Goal: Information Seeking & Learning: Learn about a topic

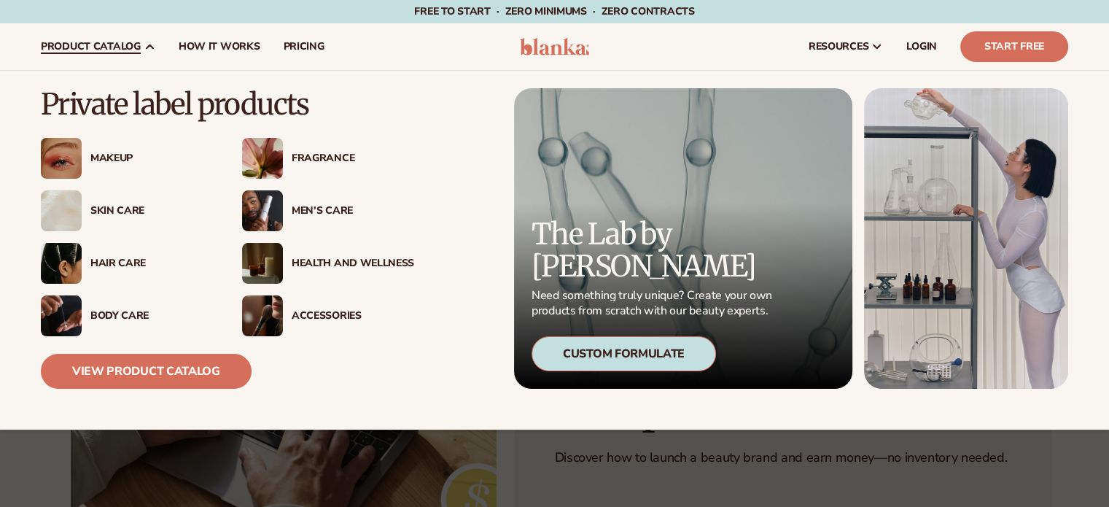
click at [134, 46] on span "product catalog" at bounding box center [91, 47] width 100 height 12
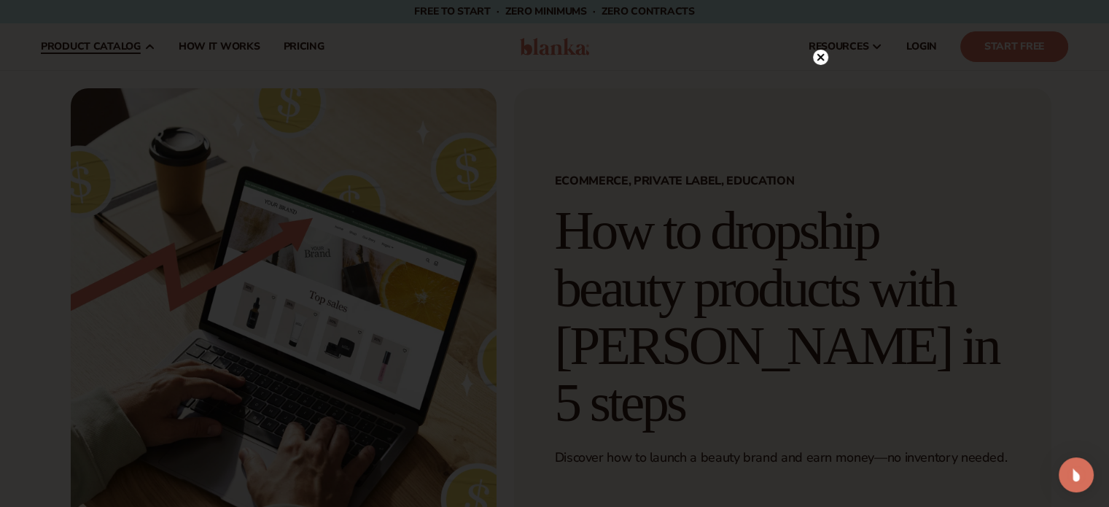
click at [119, 156] on div at bounding box center [554, 253] width 1109 height 507
click at [816, 90] on circle at bounding box center [820, 86] width 15 height 15
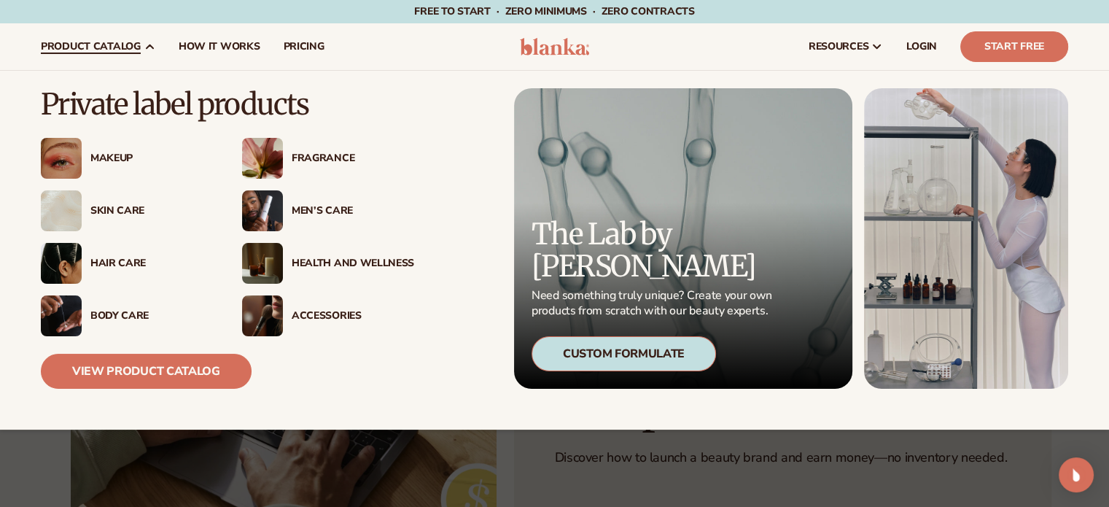
click at [114, 160] on div "Makeup" at bounding box center [151, 158] width 122 height 12
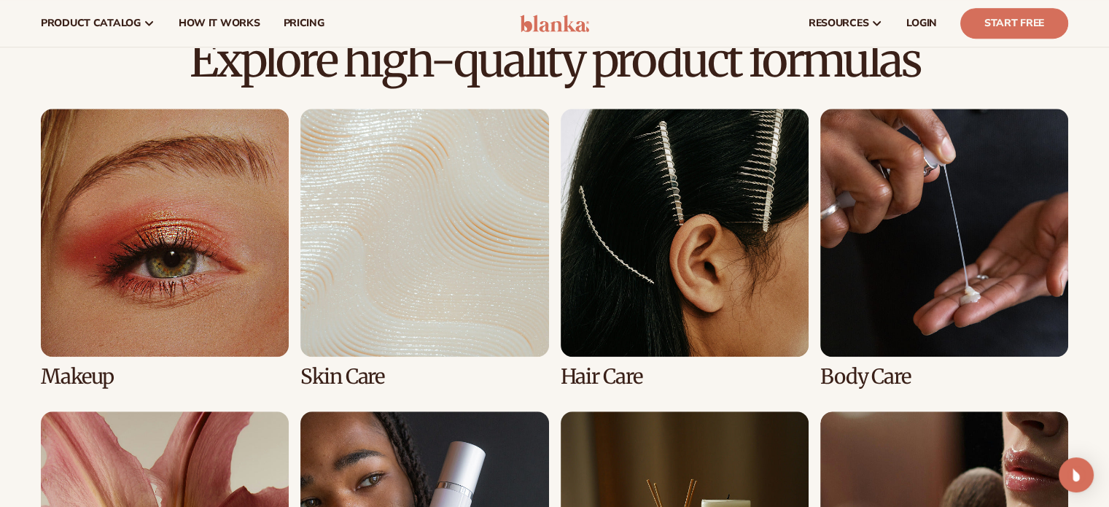
scroll to position [987, 0]
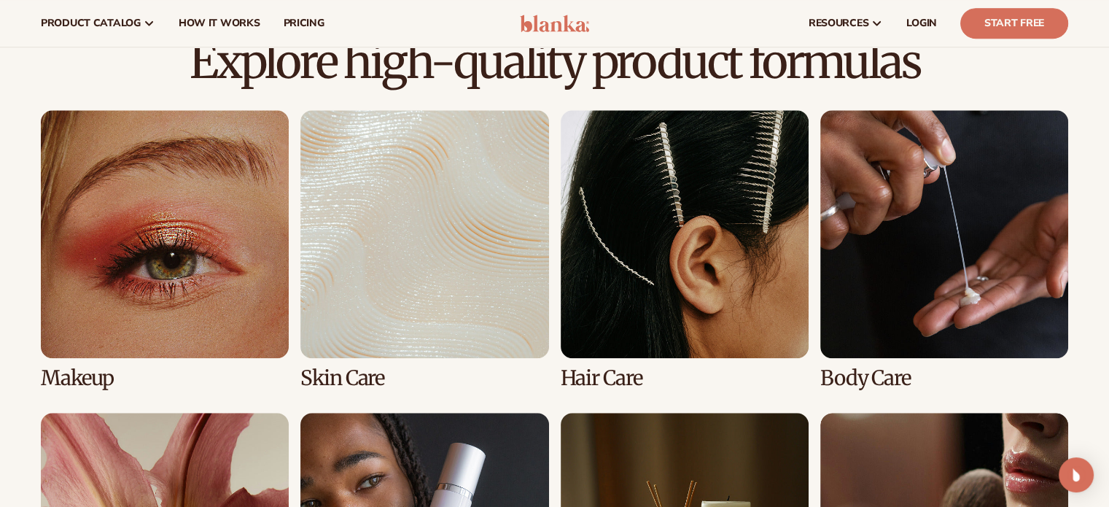
click at [156, 231] on link "1 / 8" at bounding box center [165, 249] width 248 height 279
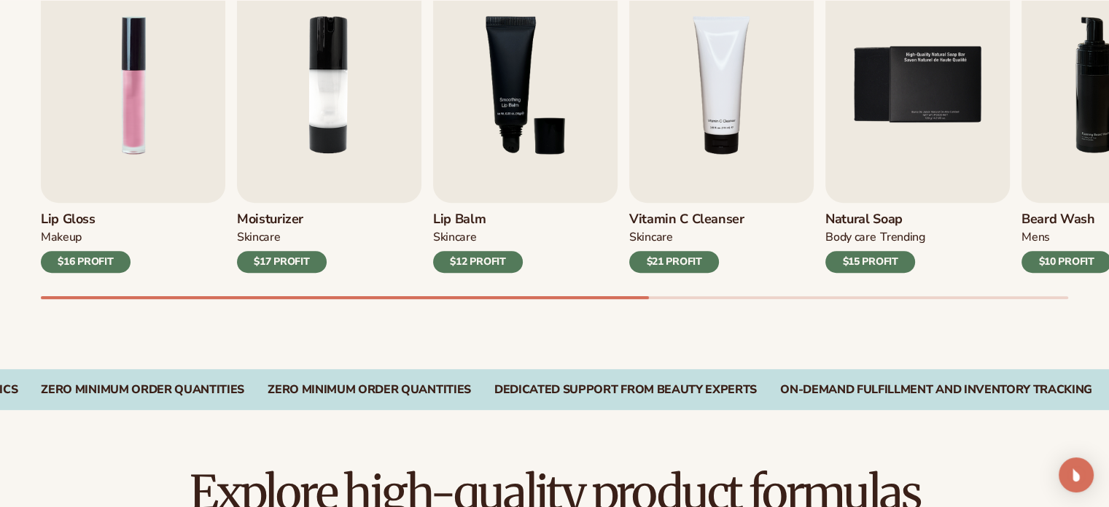
scroll to position [573, 0]
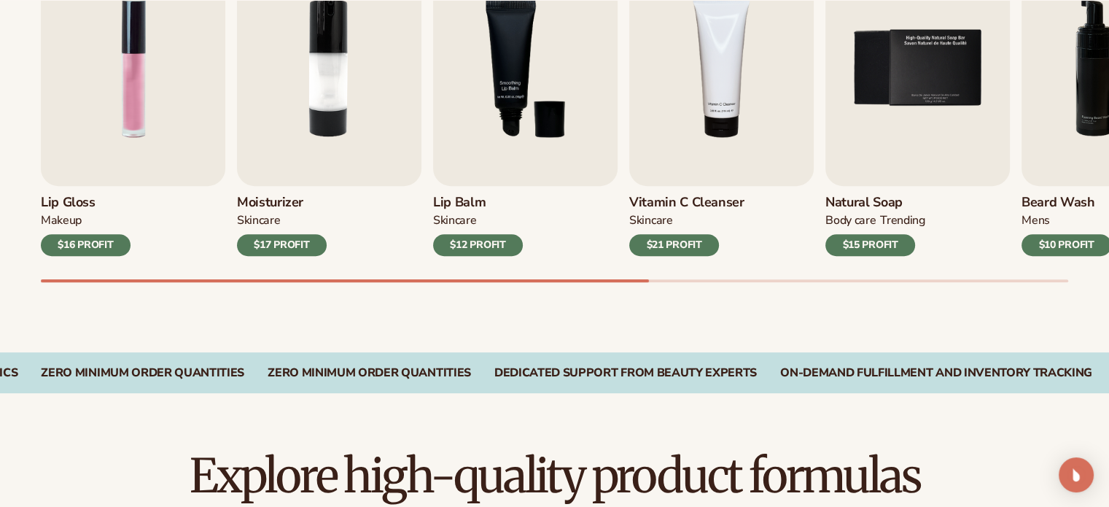
click at [133, 194] on div "Lip Gloss MAKEUP $16 PROFIT" at bounding box center [133, 221] width 184 height 70
click at [157, 114] on img "1 / 9" at bounding box center [133, 68] width 184 height 236
click at [50, 308] on div "Best sellers Private label vegan cosmetic products to start your beauty and sel…" at bounding box center [554, 85] width 1109 height 534
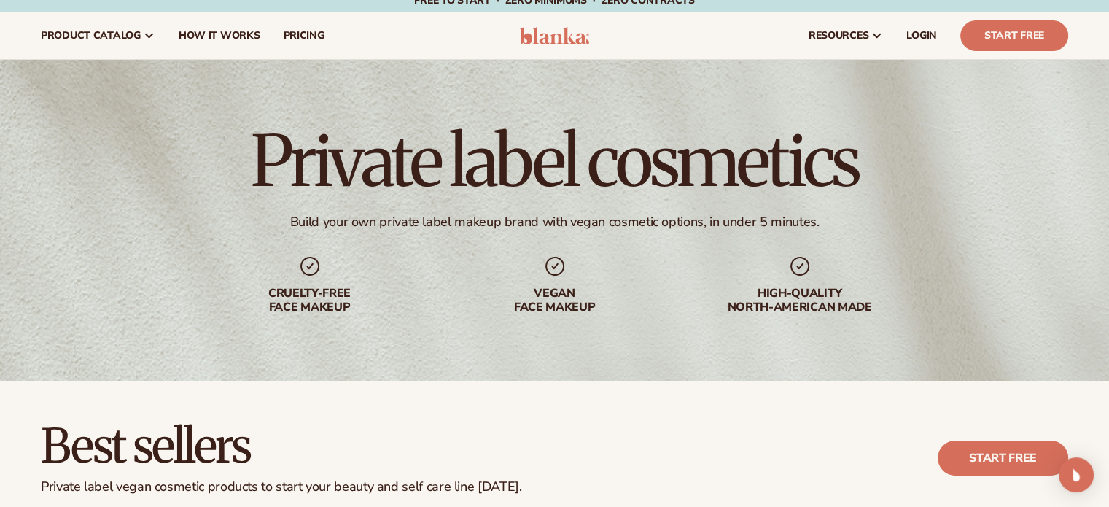
scroll to position [0, 0]
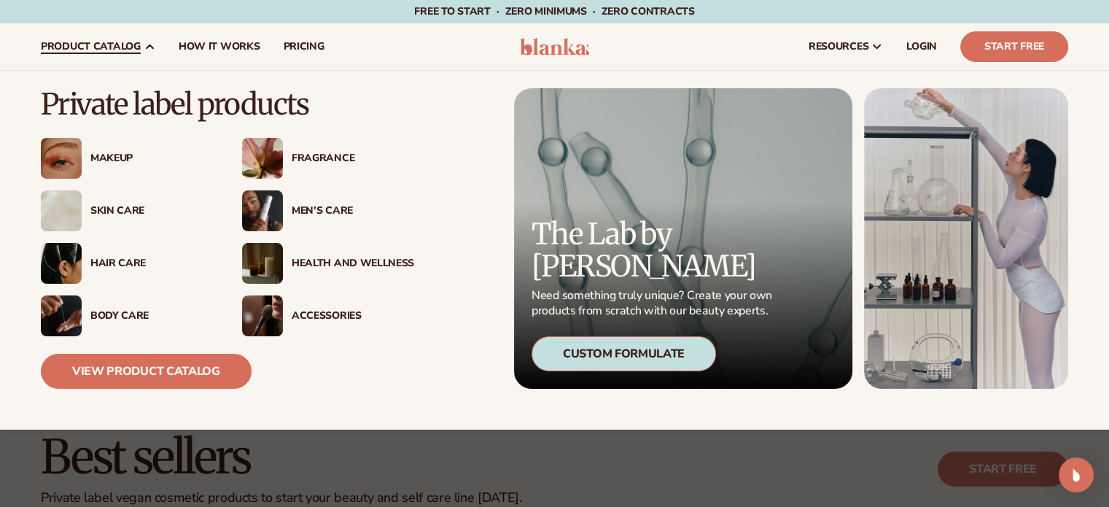
drag, startPoint x: 128, startPoint y: 133, endPoint x: 128, endPoint y: 163, distance: 29.2
click at [128, 163] on div "Makeup" at bounding box center [227, 228] width 373 height 216
click at [128, 163] on div "Makeup" at bounding box center [151, 158] width 122 height 12
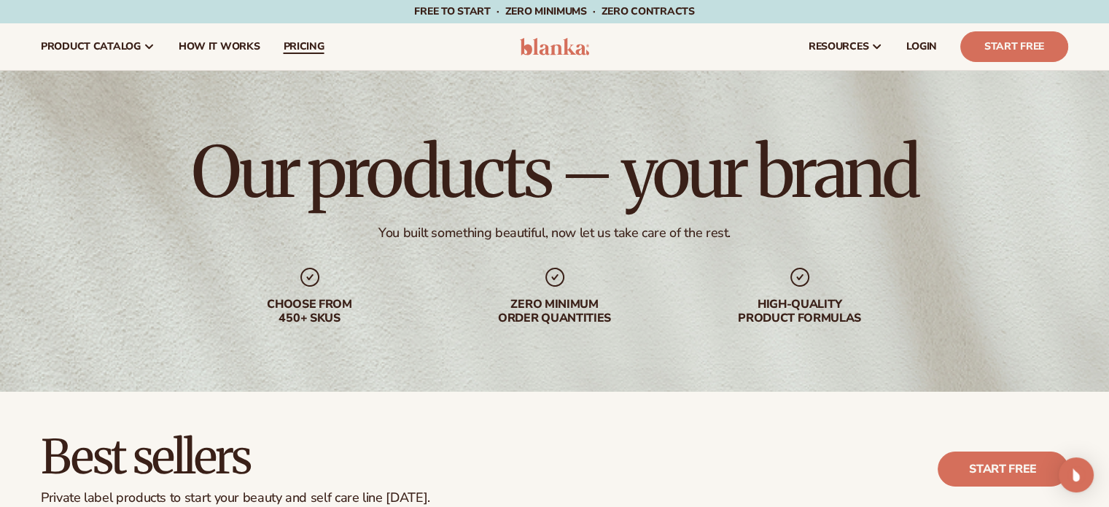
click at [317, 43] on span "pricing" at bounding box center [303, 47] width 41 height 12
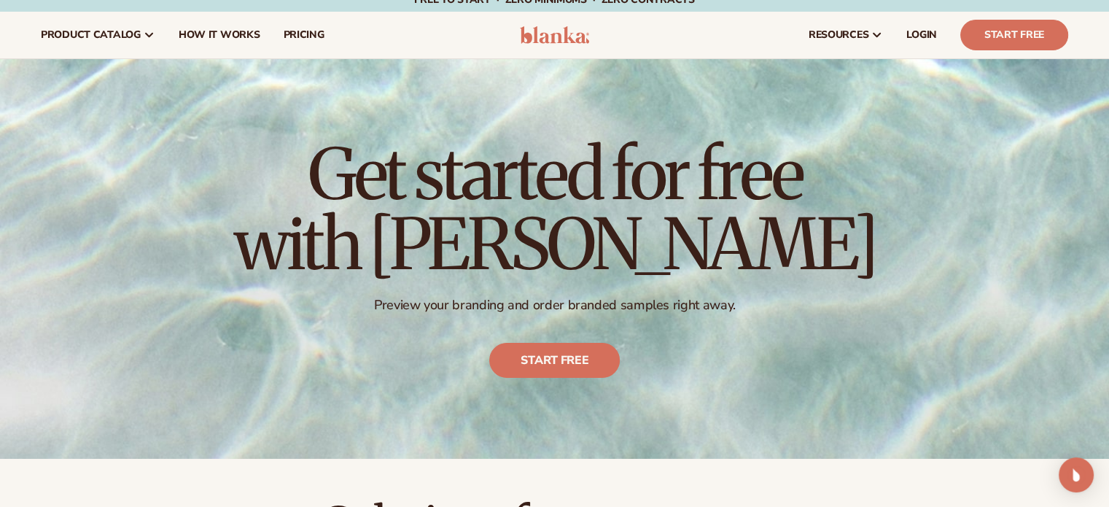
scroll to position [5, 0]
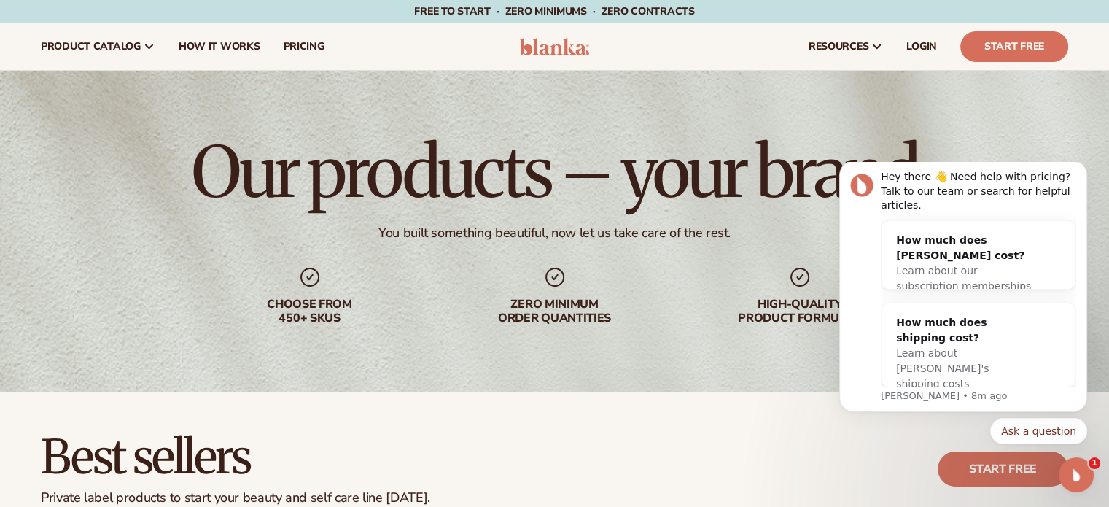
click at [766, 101] on div "Our products – your brand You built something beautiful, now let us take care o…" at bounding box center [554, 231] width 1109 height 321
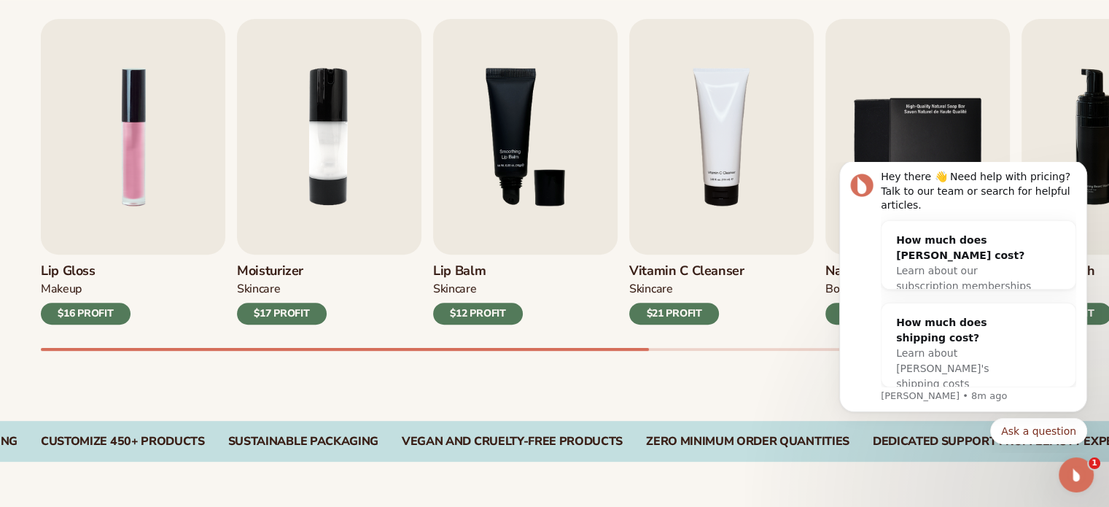
scroll to position [513, 0]
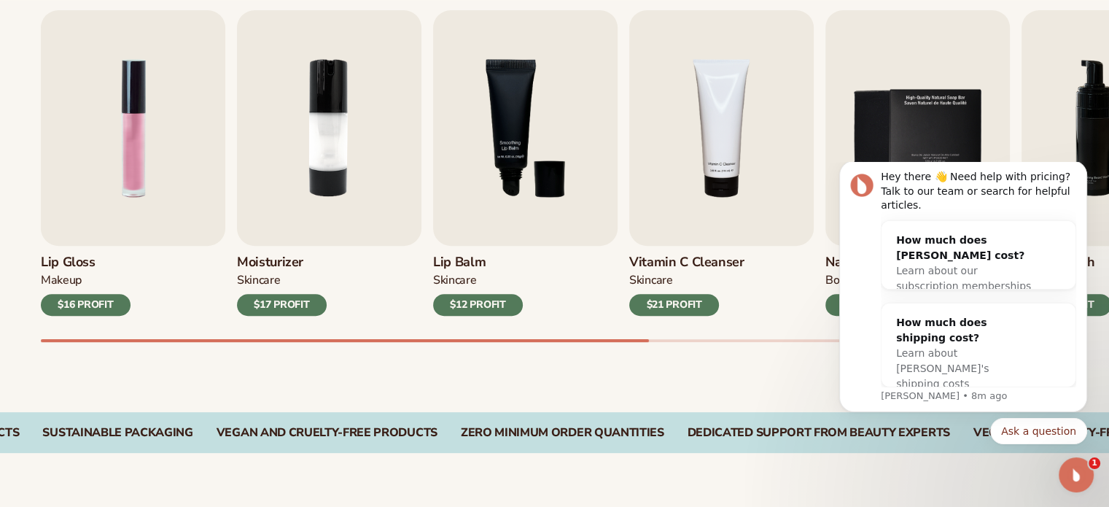
click at [273, 252] on div "Moisturizer SKINCARE $17 PROFIT" at bounding box center [329, 281] width 184 height 70
click at [137, 121] on img "1 / 9" at bounding box center [133, 128] width 184 height 236
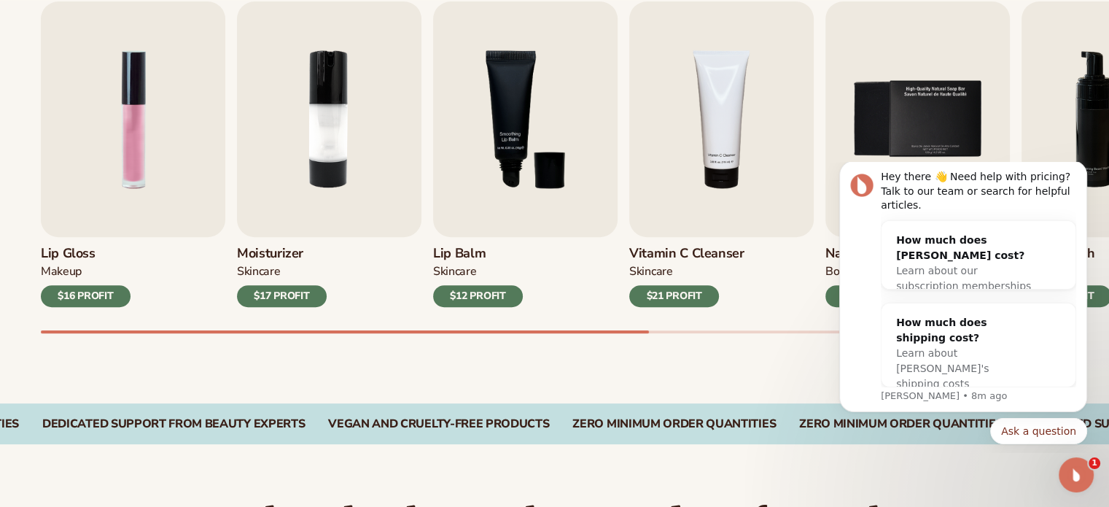
scroll to position [522, 0]
click at [96, 291] on div "$16 PROFIT" at bounding box center [86, 296] width 90 height 22
click at [1076, 174] on button "Dismiss notification" at bounding box center [1082, 164] width 19 height 19
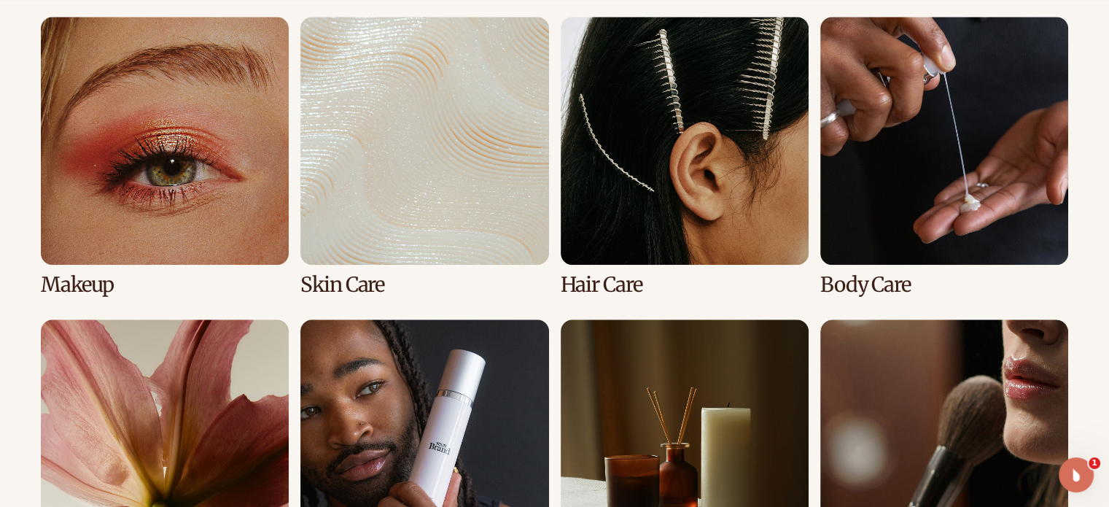
scroll to position [1097, 0]
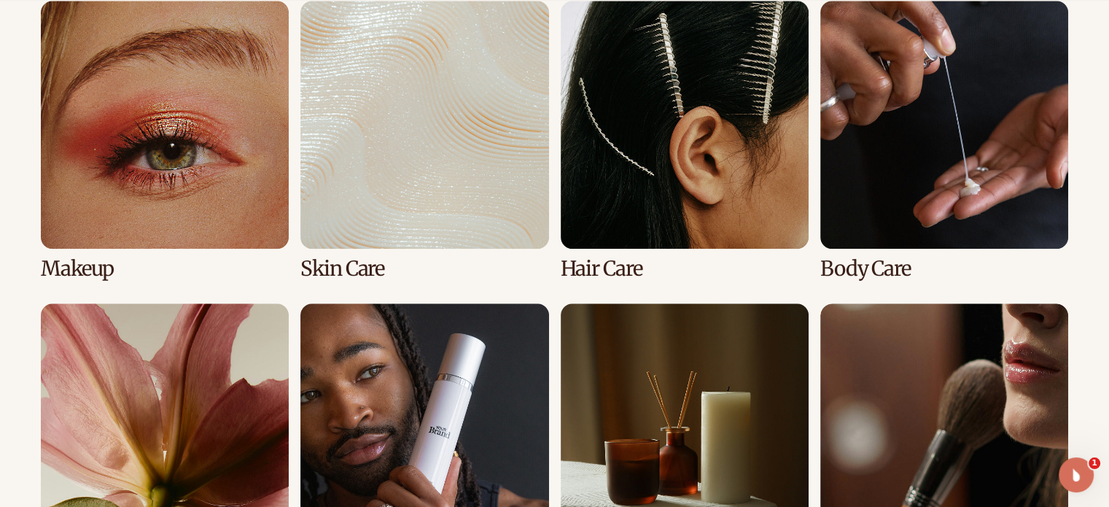
click at [201, 167] on link "1 / 8" at bounding box center [165, 140] width 248 height 279
click at [273, 180] on link "1 / 8" at bounding box center [165, 140] width 248 height 279
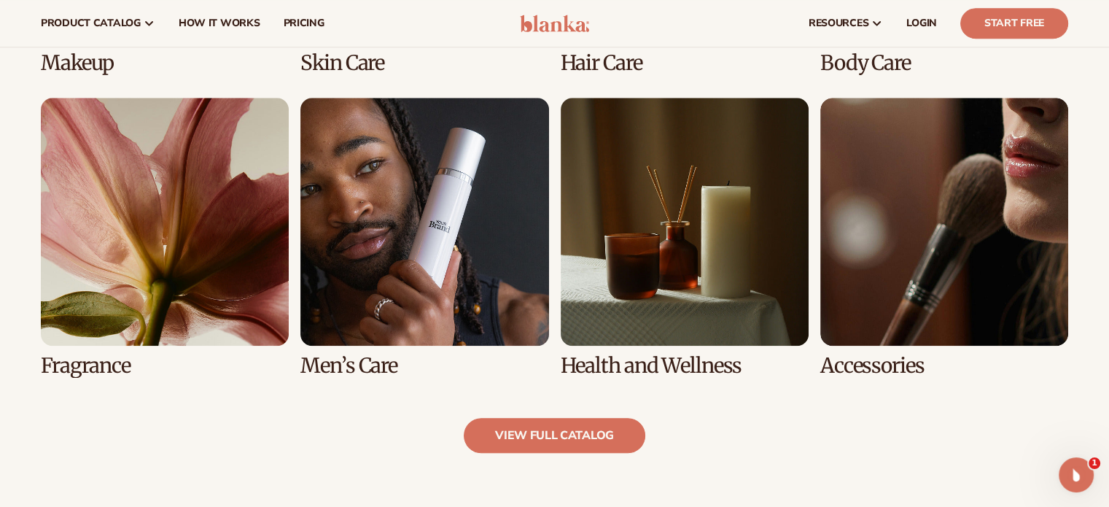
scroll to position [1280, 0]
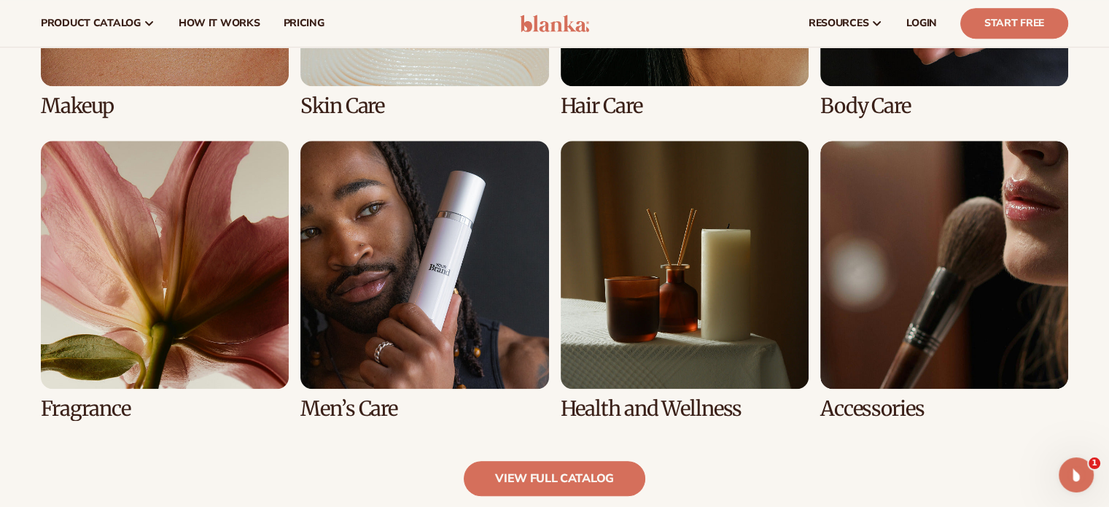
click at [453, 329] on link "6 / 8" at bounding box center [424, 280] width 248 height 279
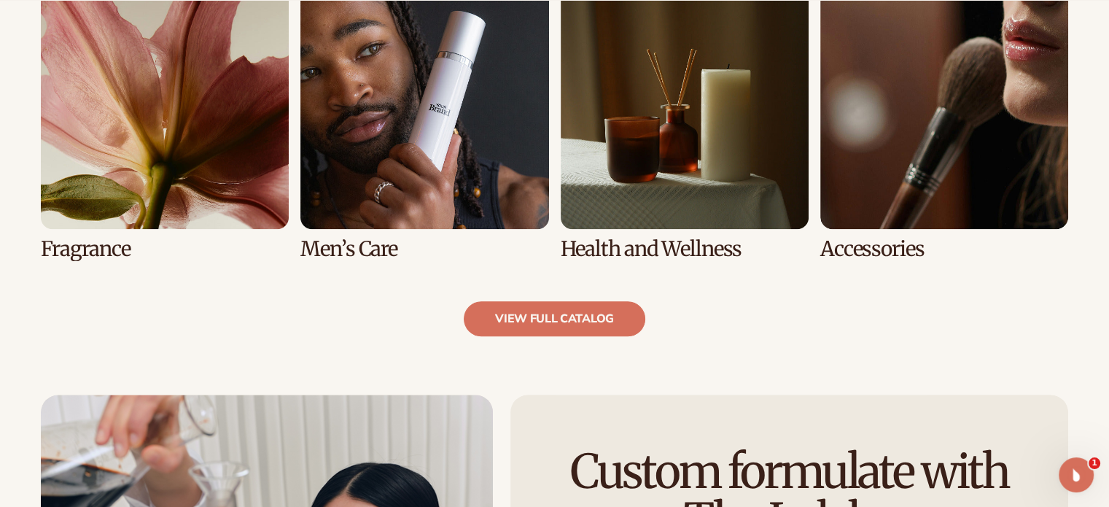
scroll to position [1450, 0]
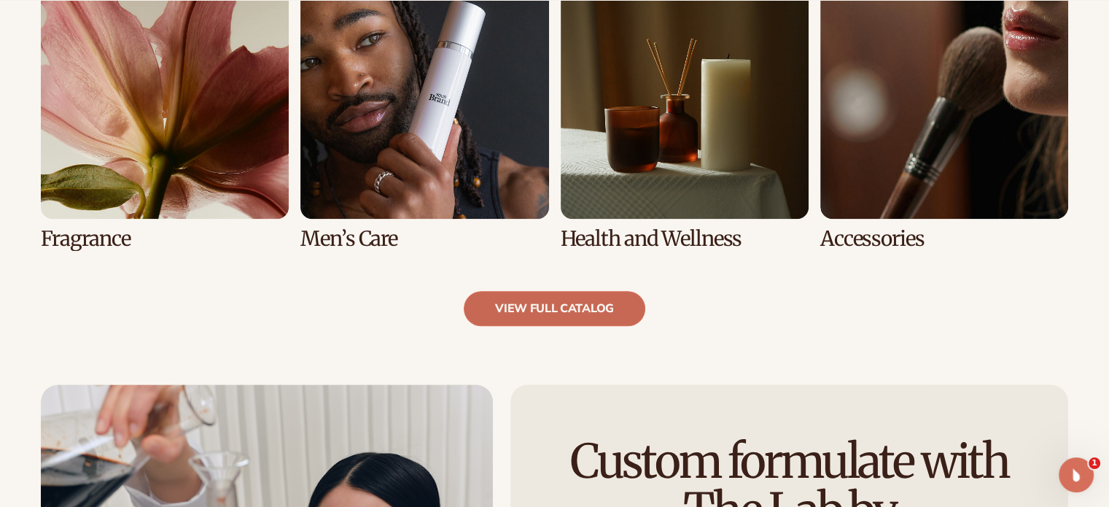
click at [618, 314] on link "view full catalog" at bounding box center [555, 308] width 182 height 35
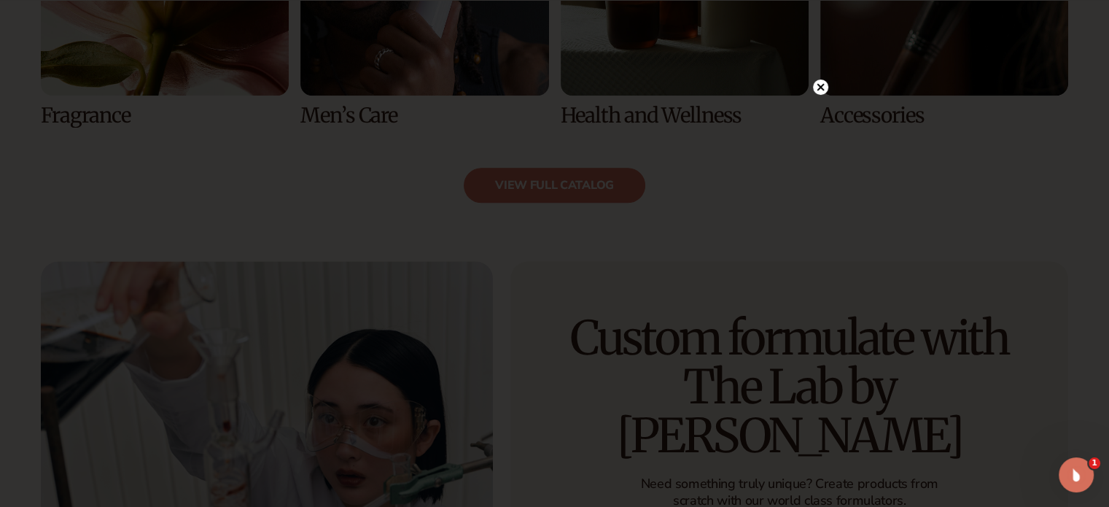
scroll to position [1582, 0]
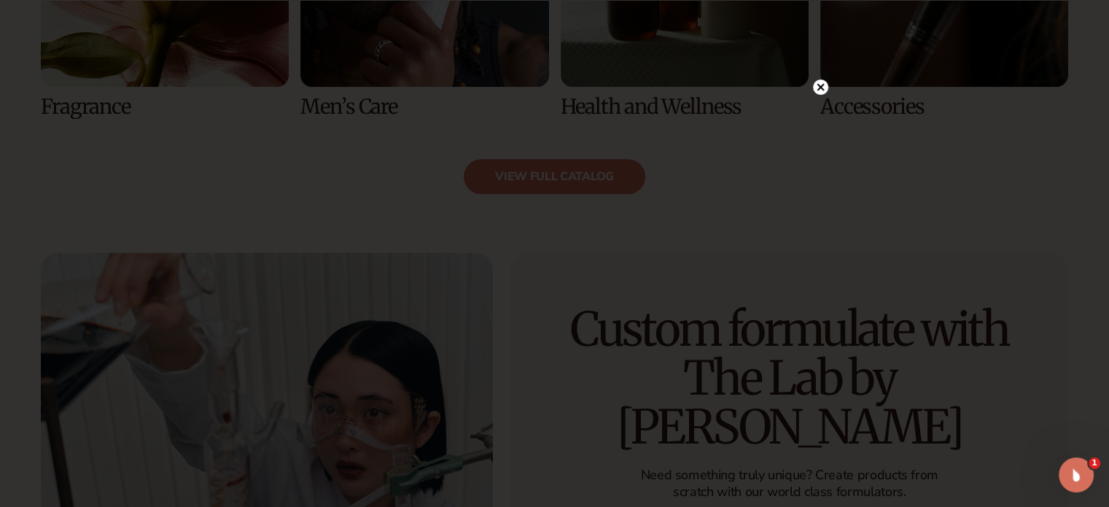
click at [825, 89] on circle at bounding box center [820, 86] width 15 height 15
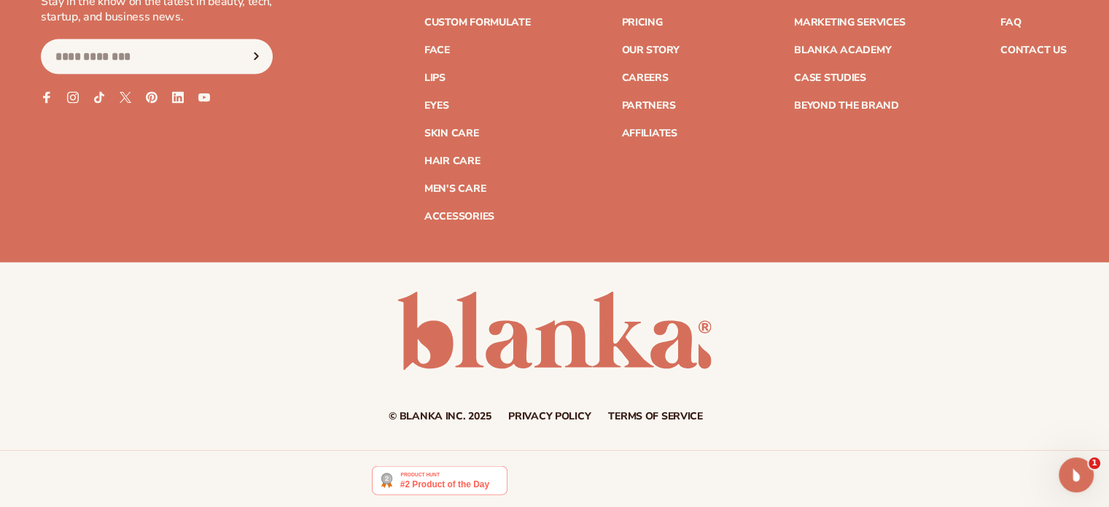
scroll to position [3037, 0]
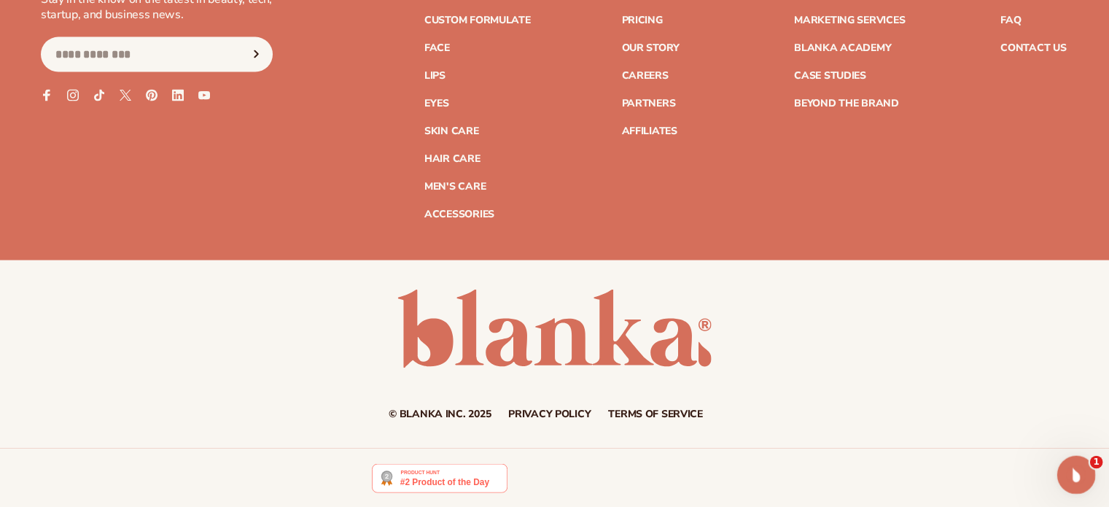
click at [1074, 464] on icon "Open Intercom Messenger" at bounding box center [1074, 473] width 24 height 24
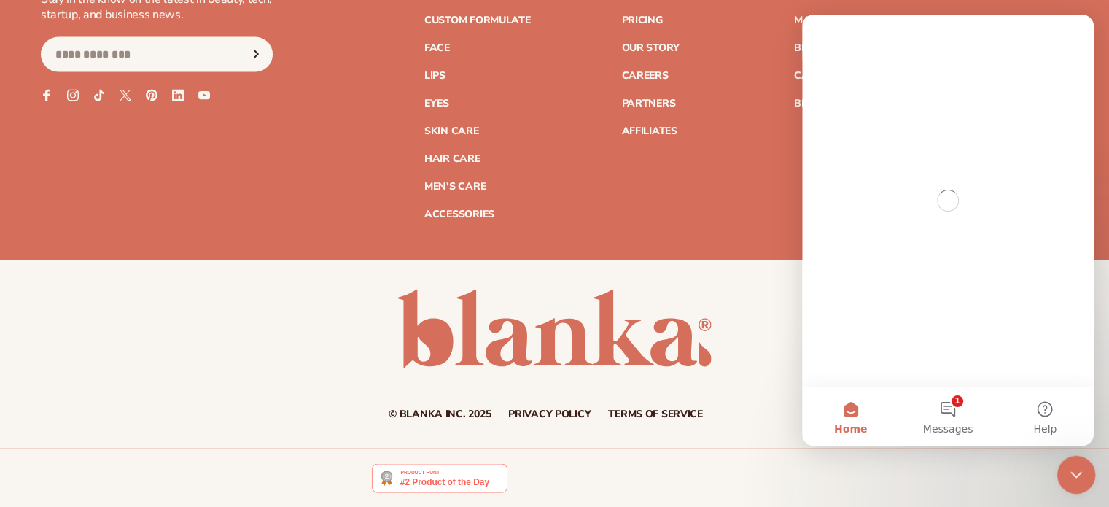
scroll to position [0, 0]
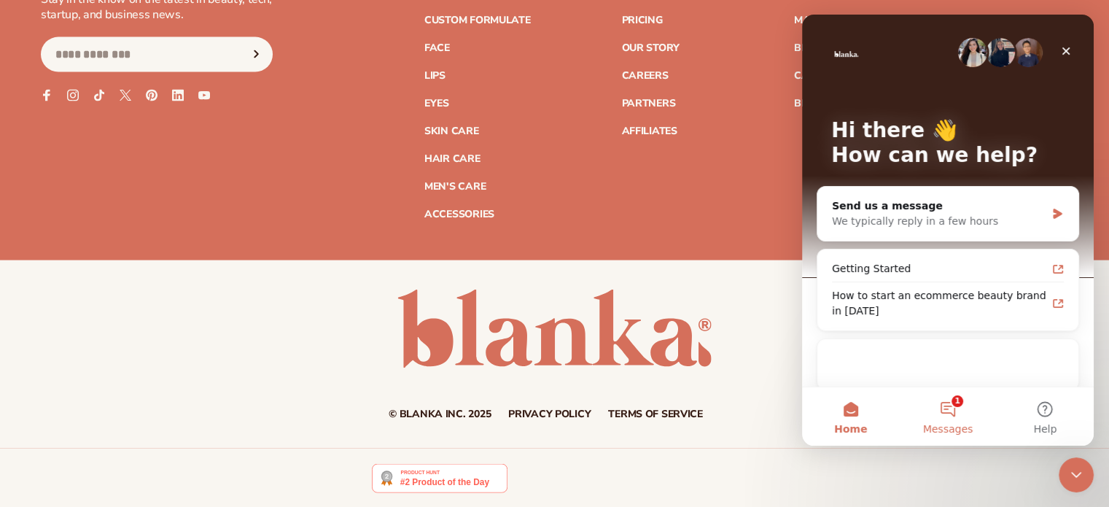
click at [961, 408] on button "1 Messages" at bounding box center [947, 416] width 97 height 58
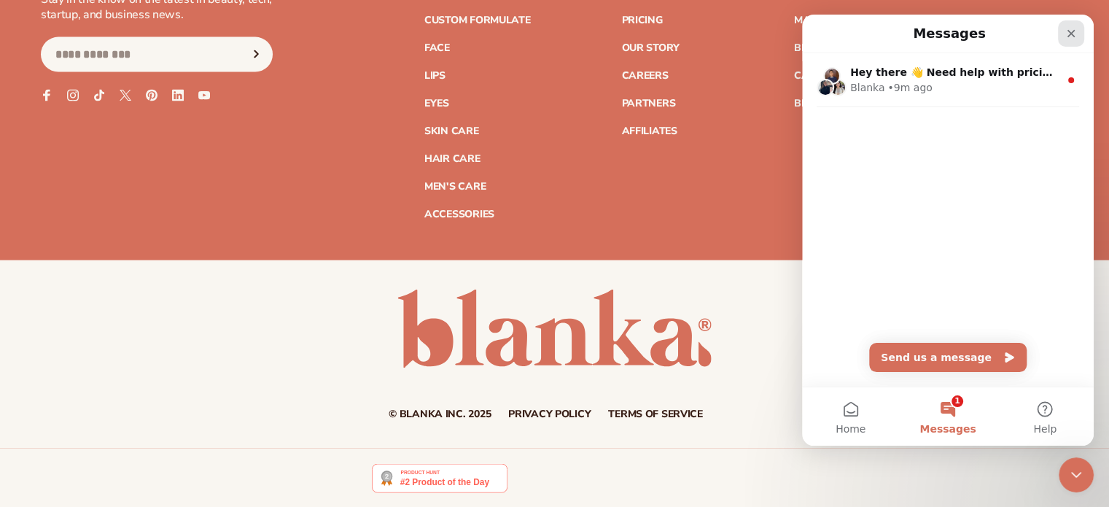
click at [1074, 34] on icon "Close" at bounding box center [1071, 34] width 12 height 12
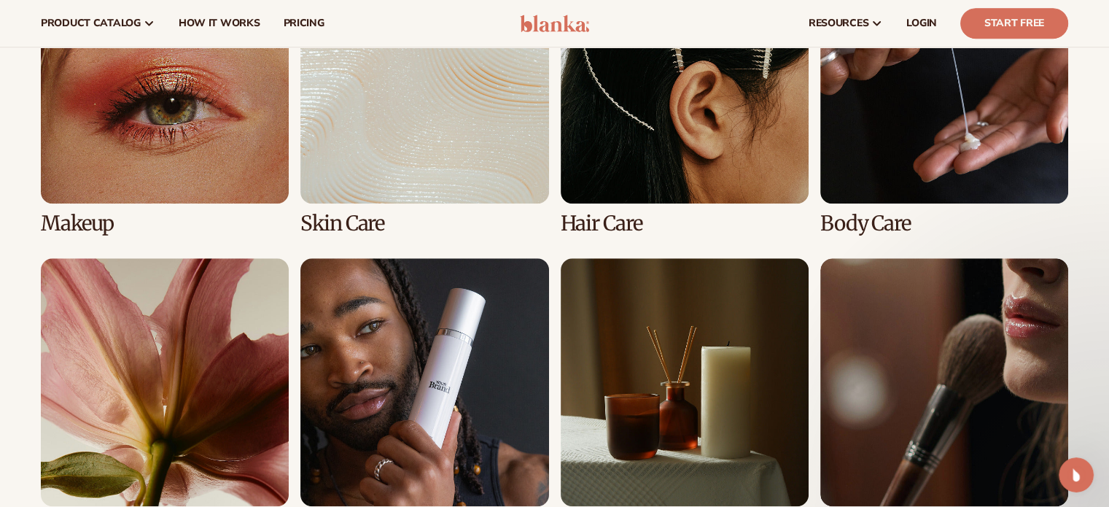
scroll to position [1117, 0]
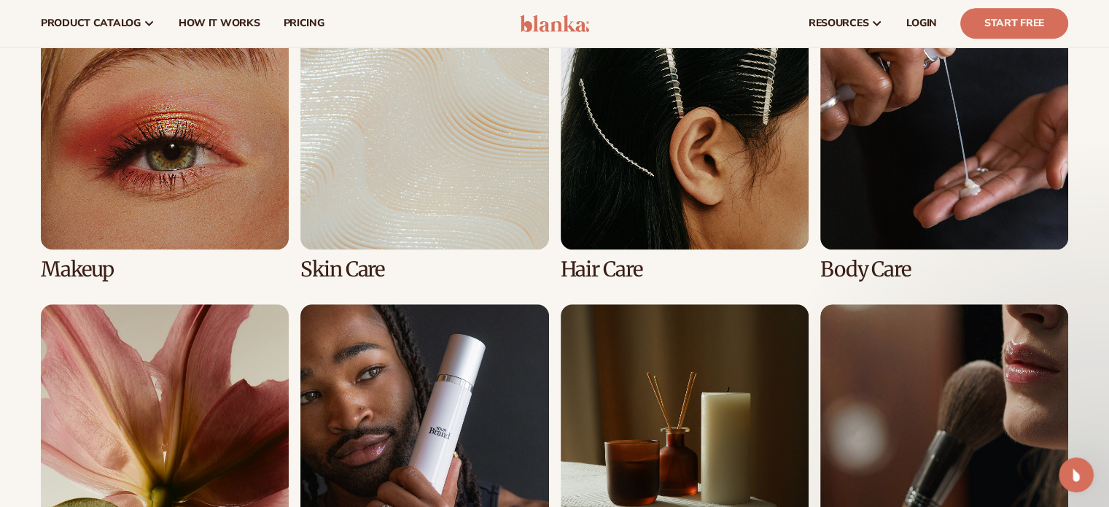
click at [137, 157] on link "1 / 8" at bounding box center [165, 140] width 248 height 279
click at [216, 221] on link "1 / 8" at bounding box center [165, 140] width 248 height 279
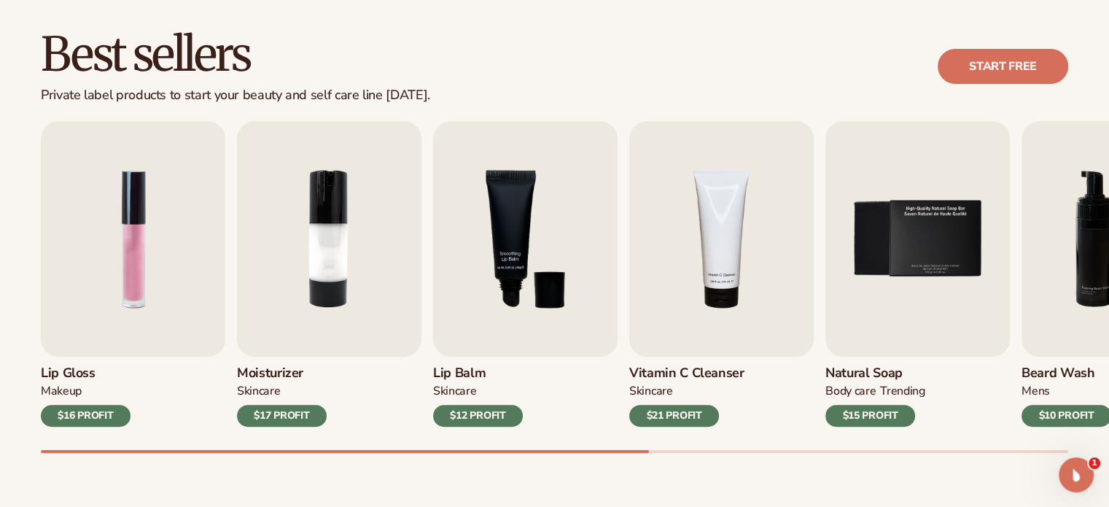
click at [71, 77] on h2 "Best sellers" at bounding box center [235, 54] width 389 height 49
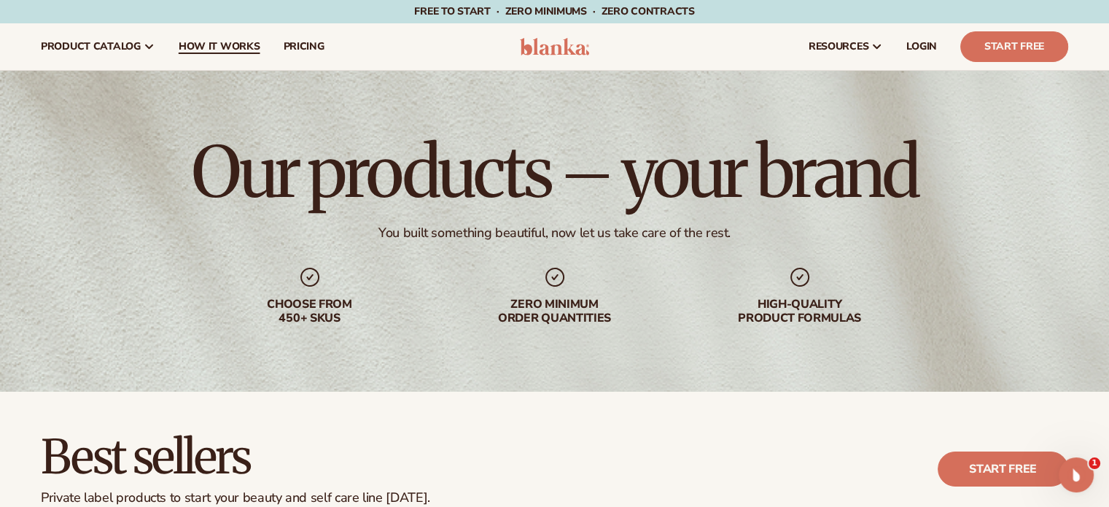
click at [233, 49] on span "How It Works" at bounding box center [220, 47] width 82 height 12
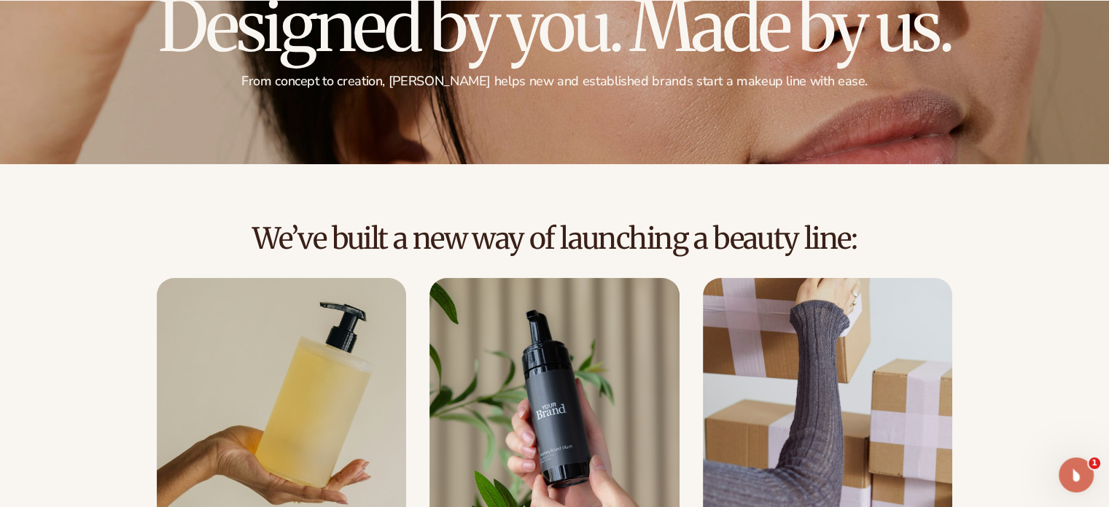
scroll to position [155, 0]
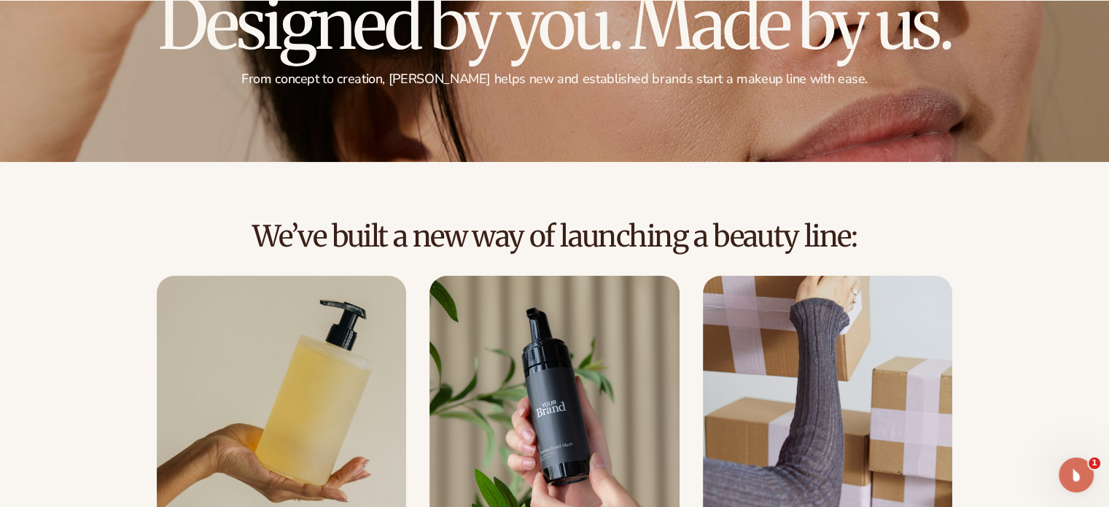
drag, startPoint x: 286, startPoint y: 238, endPoint x: 825, endPoint y: 215, distance: 539.3
click at [825, 215] on div "We’ve built a new way of launching a beauty line: Choose from 450+ private-labe…" at bounding box center [554, 415] width 1109 height 506
click at [508, 229] on h2 "We’ve built a new way of launching a beauty line:" at bounding box center [554, 236] width 1027 height 32
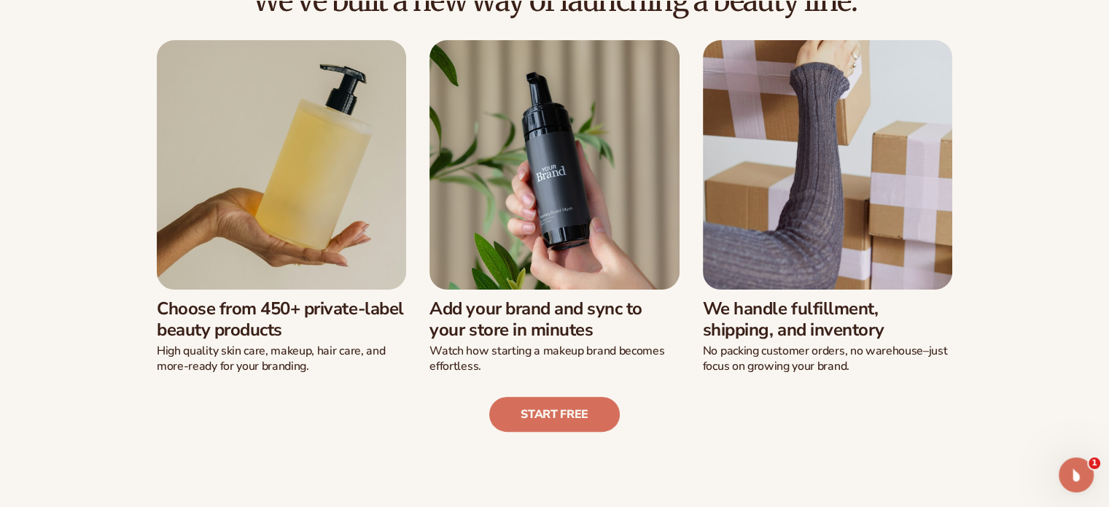
scroll to position [398, 0]
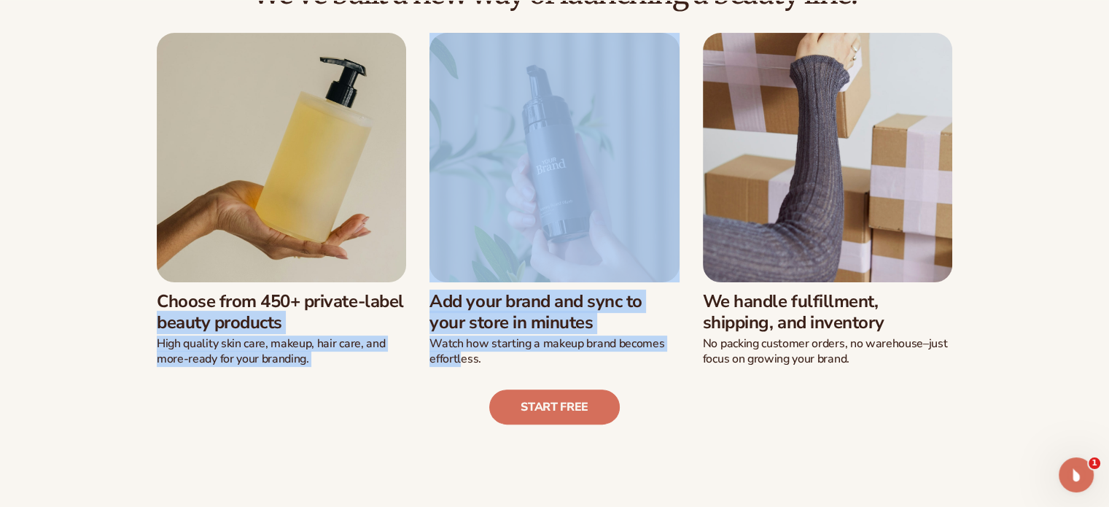
drag, startPoint x: 182, startPoint y: 297, endPoint x: 460, endPoint y: 353, distance: 284.0
click at [460, 353] on div "Choose from 450+ private-label beauty products High quality skin care, makeup, …" at bounding box center [555, 200] width 854 height 334
click at [625, 341] on p "Watch how starting a makeup brand becomes effortless." at bounding box center [553, 351] width 249 height 31
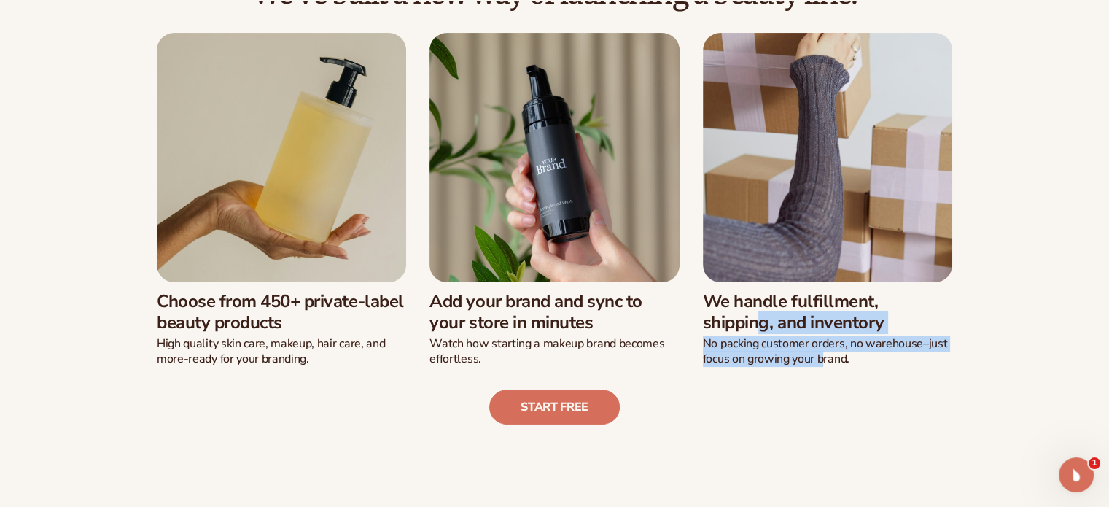
drag, startPoint x: 719, startPoint y: 299, endPoint x: 823, endPoint y: 354, distance: 117.7
click at [823, 354] on div "We handle fulfillment, shipping, and inventory No packing customer orders, no w…" at bounding box center [827, 324] width 249 height 84
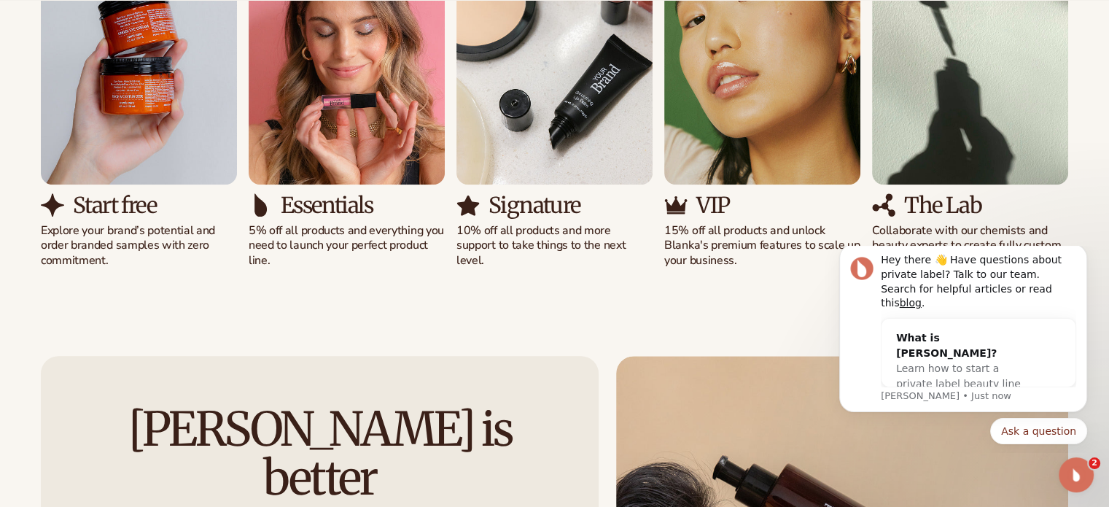
scroll to position [1094, 0]
click at [1083, 252] on icon "Dismiss notification" at bounding box center [1083, 248] width 8 height 8
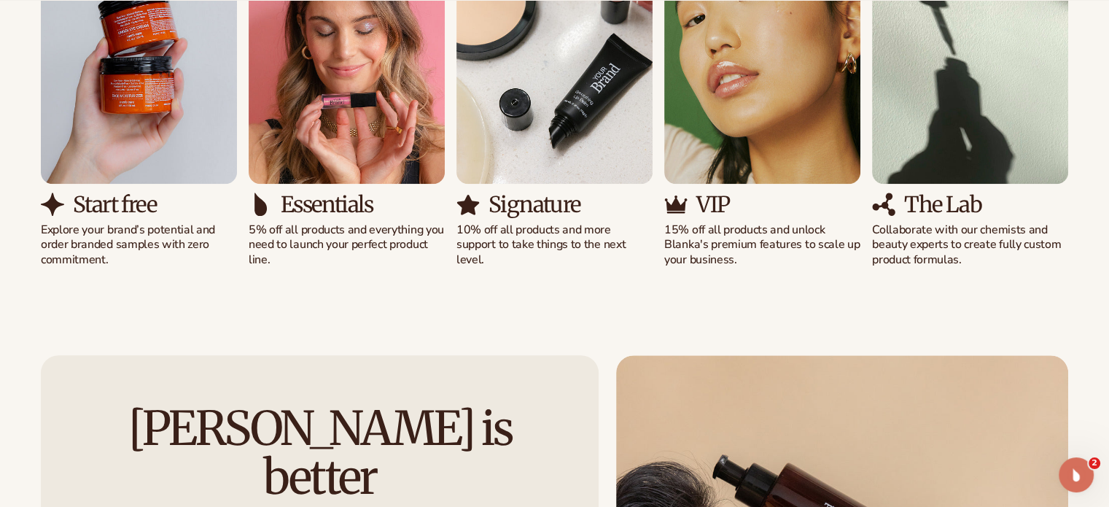
click at [191, 235] on p "Explore your brand’s potential and order branded samples with zero commitment." at bounding box center [139, 244] width 196 height 45
click at [104, 246] on p "Explore your brand’s potential and order branded samples with zero commitment." at bounding box center [139, 244] width 196 height 45
click at [349, 238] on p "5% off all products and everything you need to launch your perfect product line." at bounding box center [347, 244] width 196 height 45
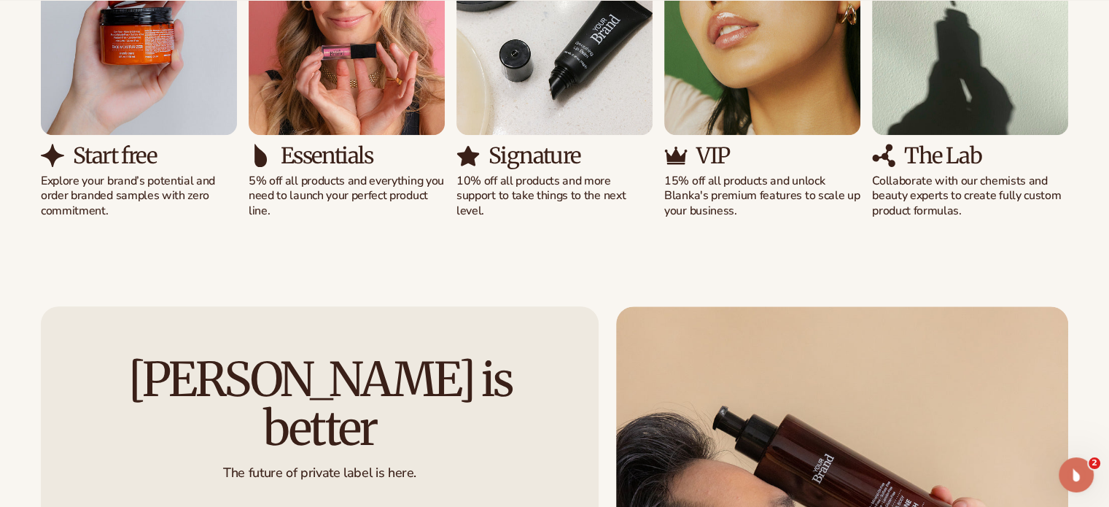
scroll to position [1144, 0]
click at [266, 182] on p "5% off all products and everything you need to launch your perfect product line." at bounding box center [347, 195] width 196 height 45
click at [368, 149] on h3 "Essentials" at bounding box center [327, 155] width 92 height 24
click at [819, 265] on div "Solutions for every stage Preview your brand on hundreds of products. View pric…" at bounding box center [554, 7] width 1109 height 540
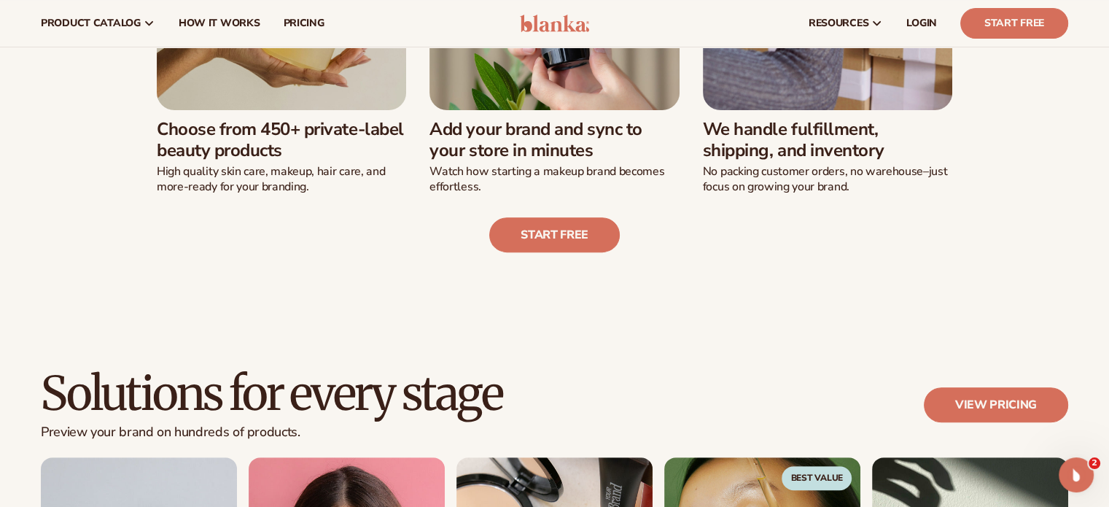
scroll to position [0, 0]
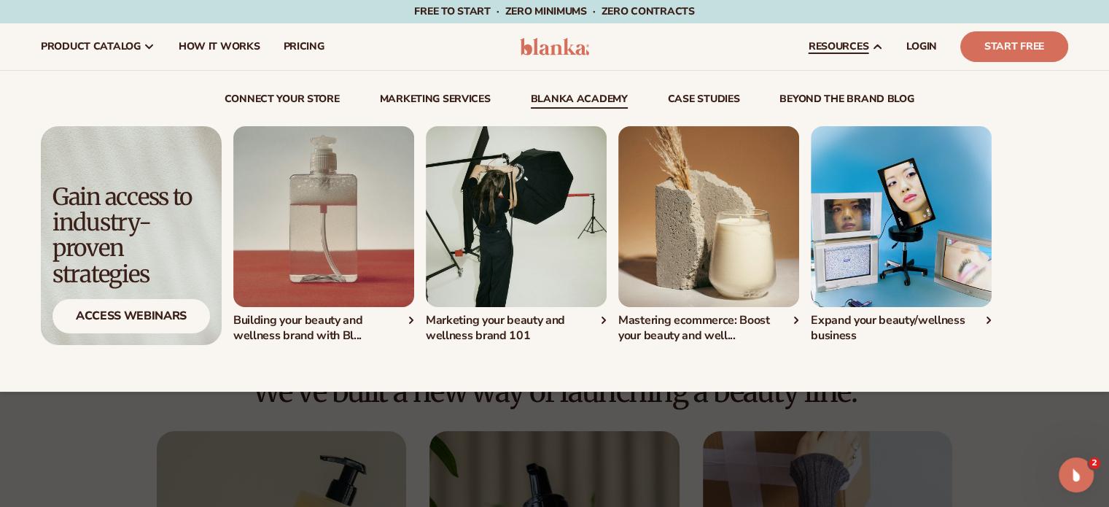
click at [580, 106] on link "Blanka Academy" at bounding box center [579, 101] width 97 height 15
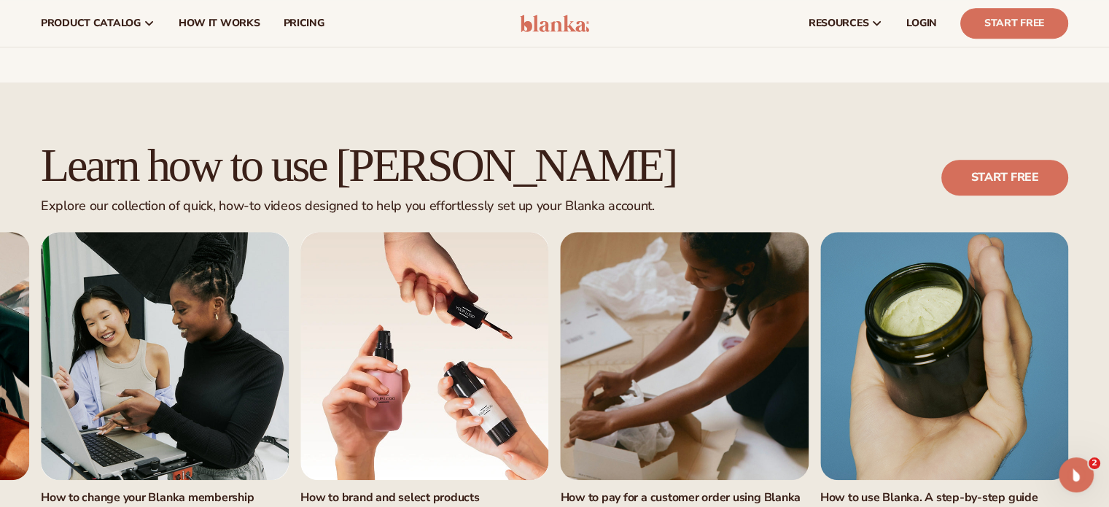
scroll to position [825, 0]
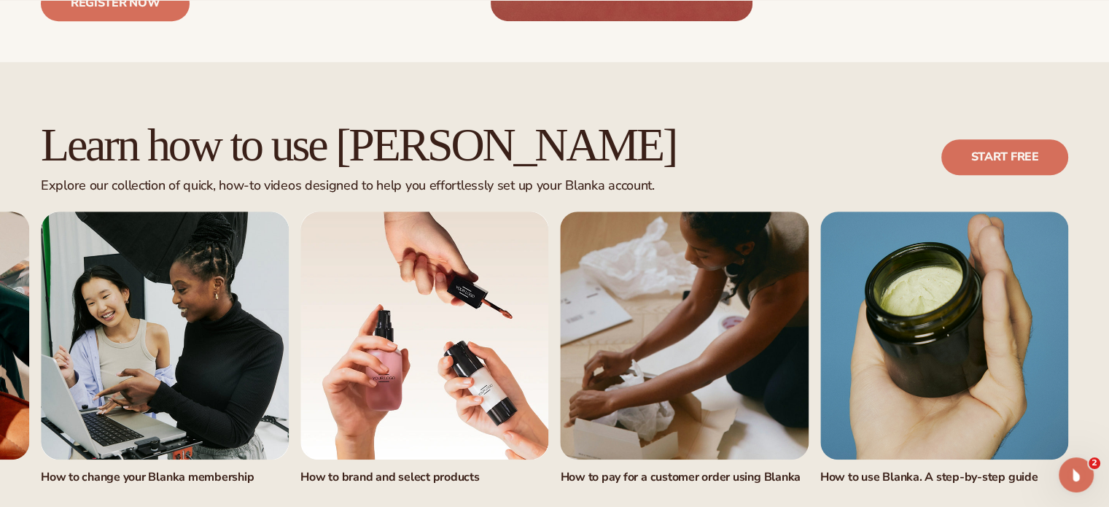
click at [723, 259] on link "6 / 7" at bounding box center [685, 335] width 248 height 248
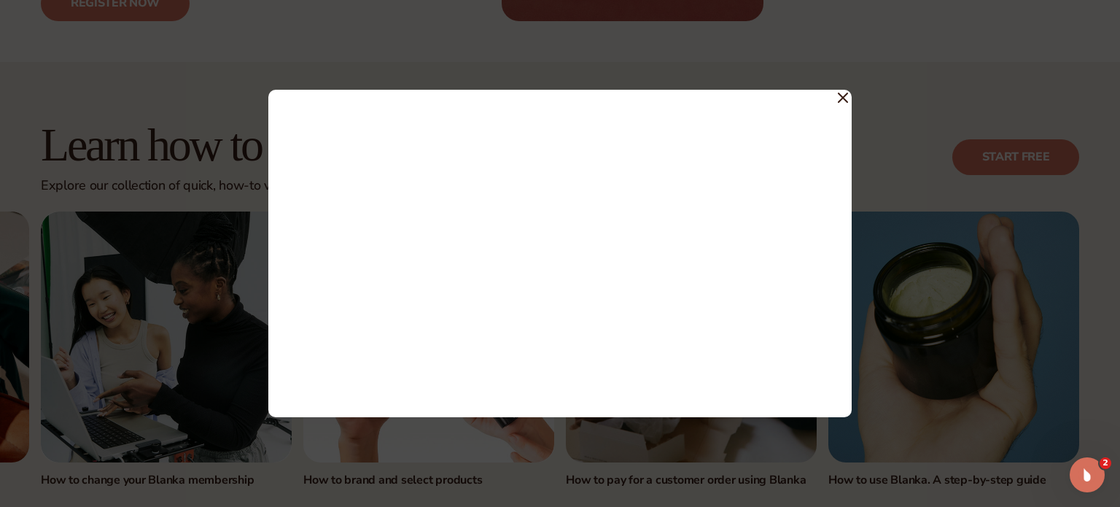
click at [594, 438] on div at bounding box center [560, 253] width 1120 height 507
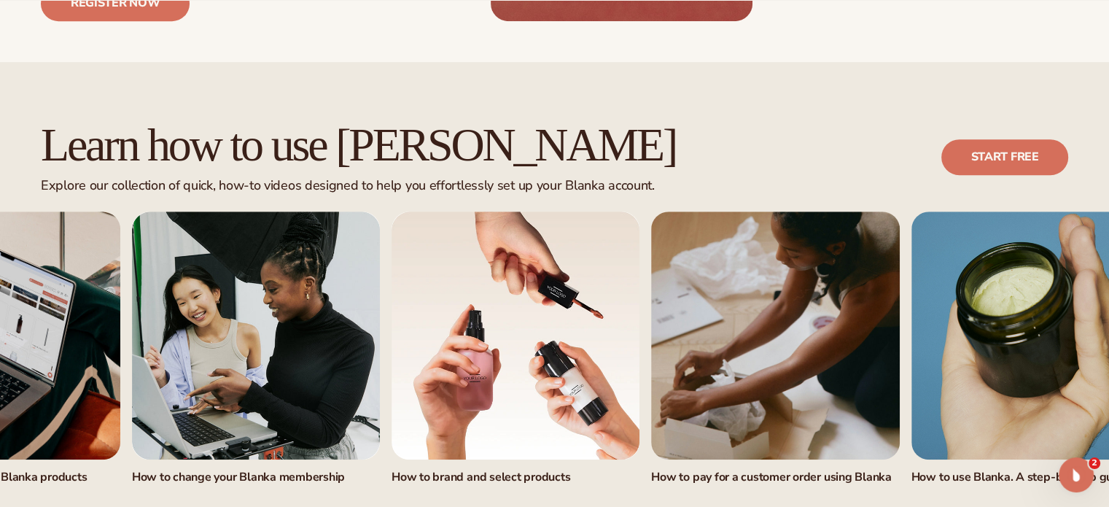
click at [651, 470] on h3 "How to pay for a customer order using Blanka" at bounding box center [775, 477] width 248 height 15
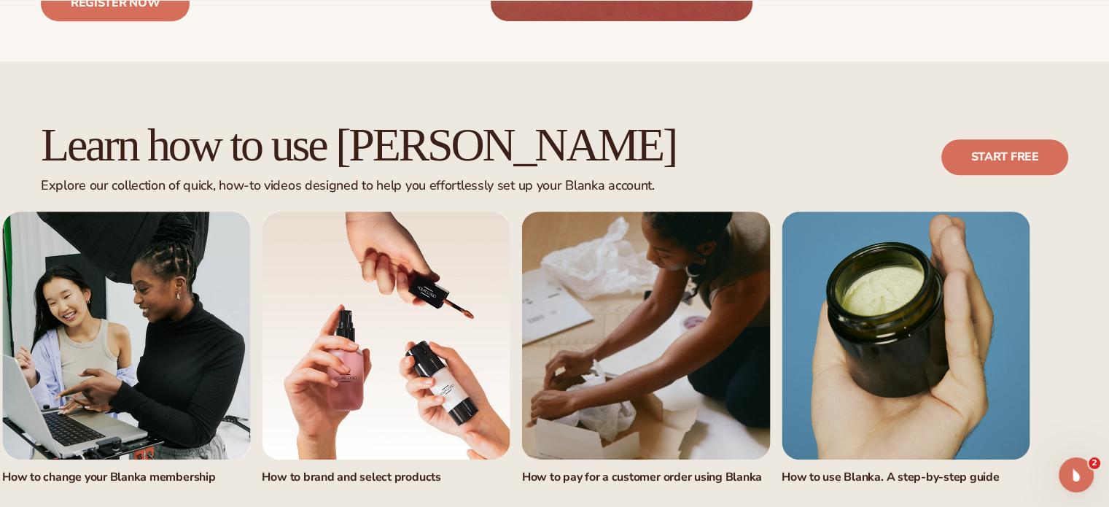
click at [537, 470] on h3 "How to pay for a customer order using Blanka" at bounding box center [646, 477] width 248 height 15
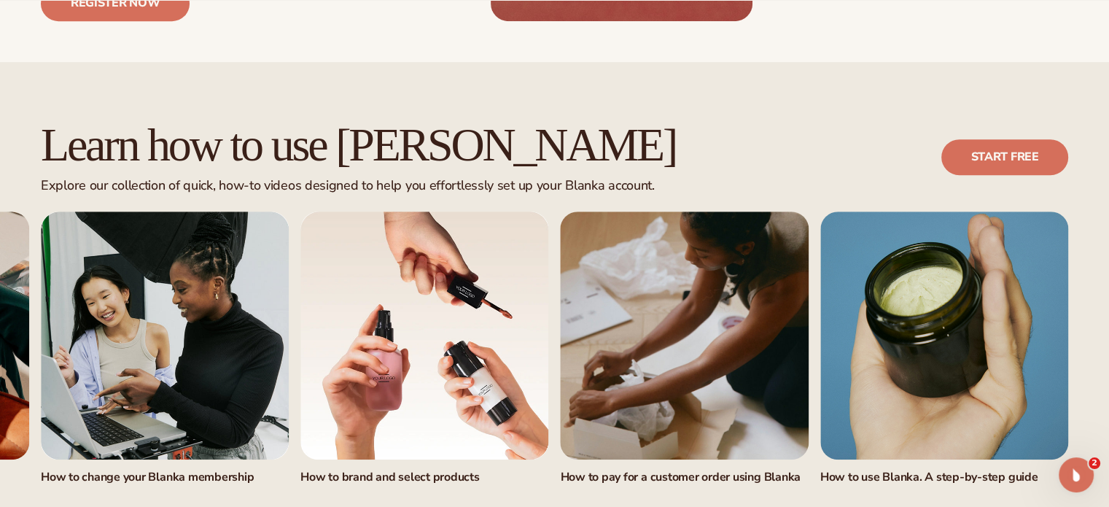
click at [892, 279] on link "7 / 7" at bounding box center [944, 335] width 248 height 248
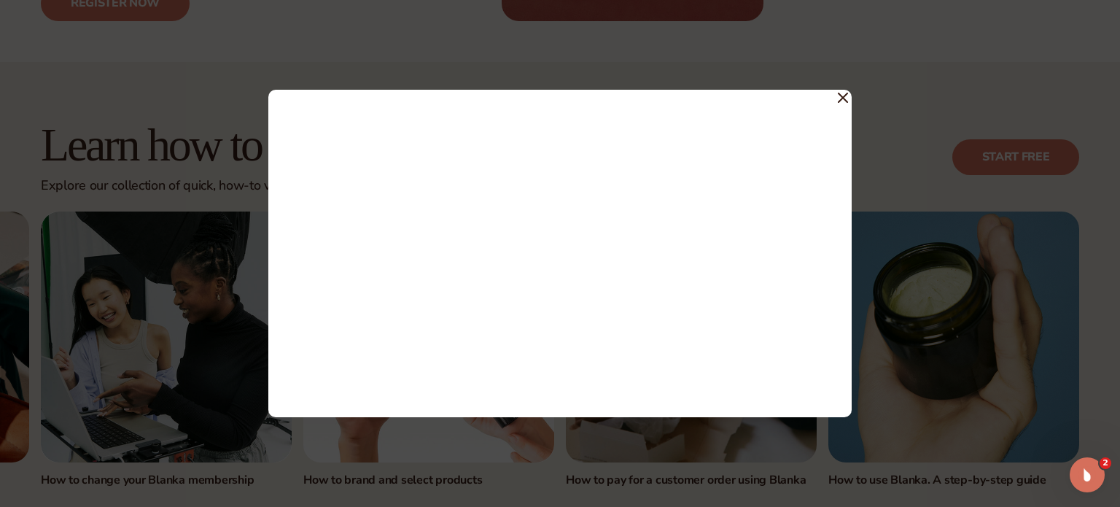
click at [795, 50] on div at bounding box center [560, 253] width 1120 height 507
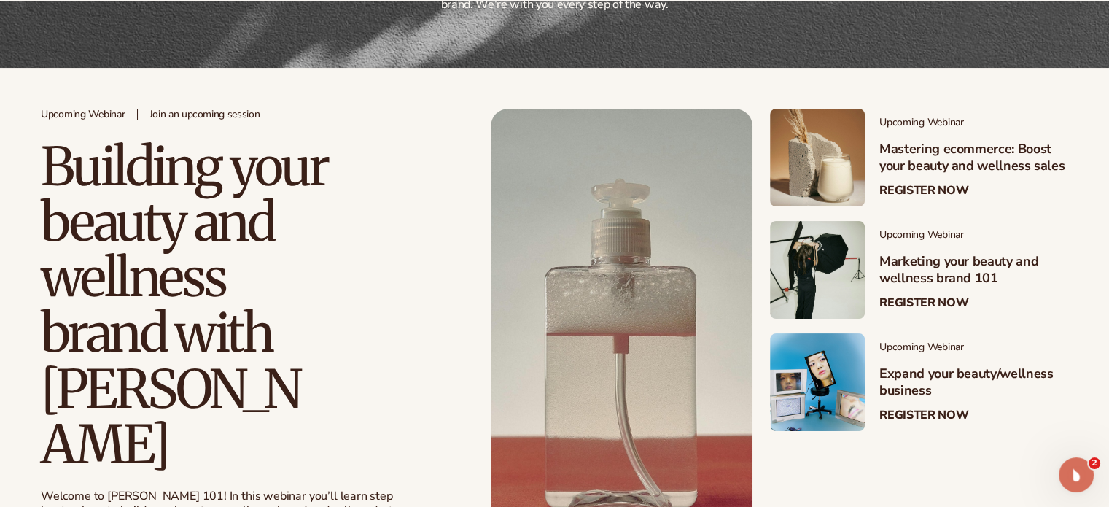
scroll to position [233, 0]
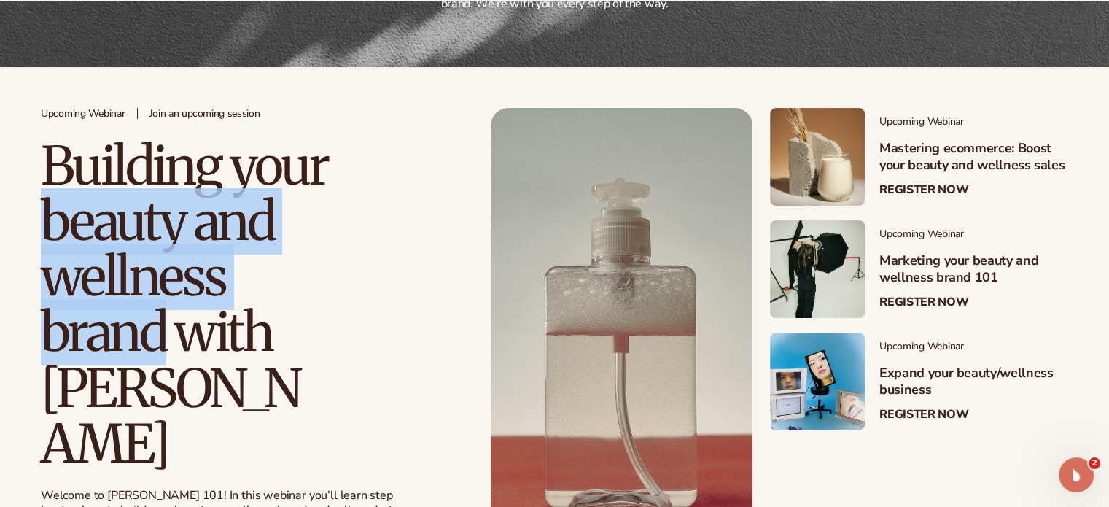
drag, startPoint x: 49, startPoint y: 233, endPoint x: 166, endPoint y: 324, distance: 148.6
click at [166, 324] on h2 "Building your beauty and wellness brand with [PERSON_NAME]" at bounding box center [187, 305] width 292 height 332
copy h2 "beauty and wellness brand"
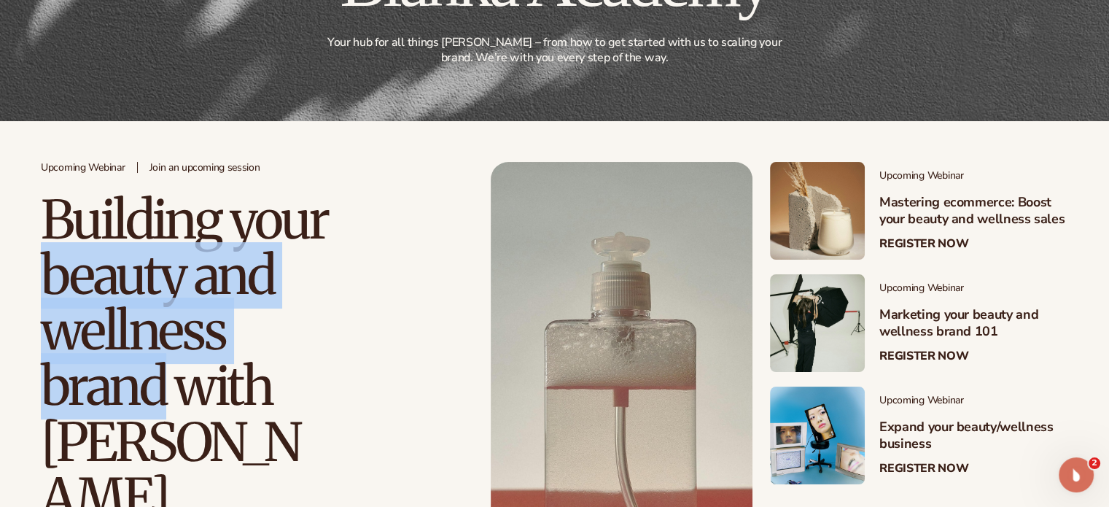
scroll to position [0, 0]
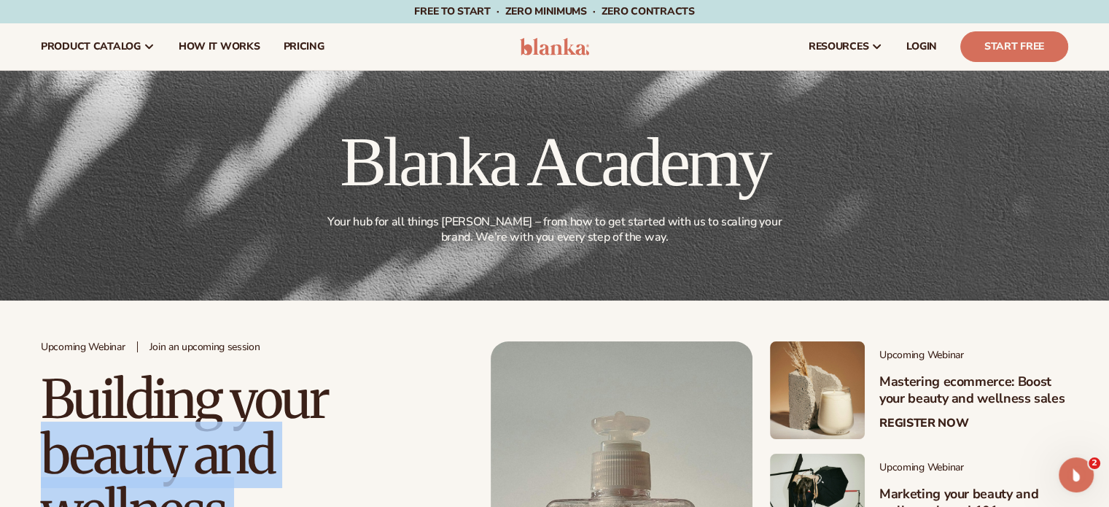
click at [534, 49] on img at bounding box center [554, 46] width 69 height 17
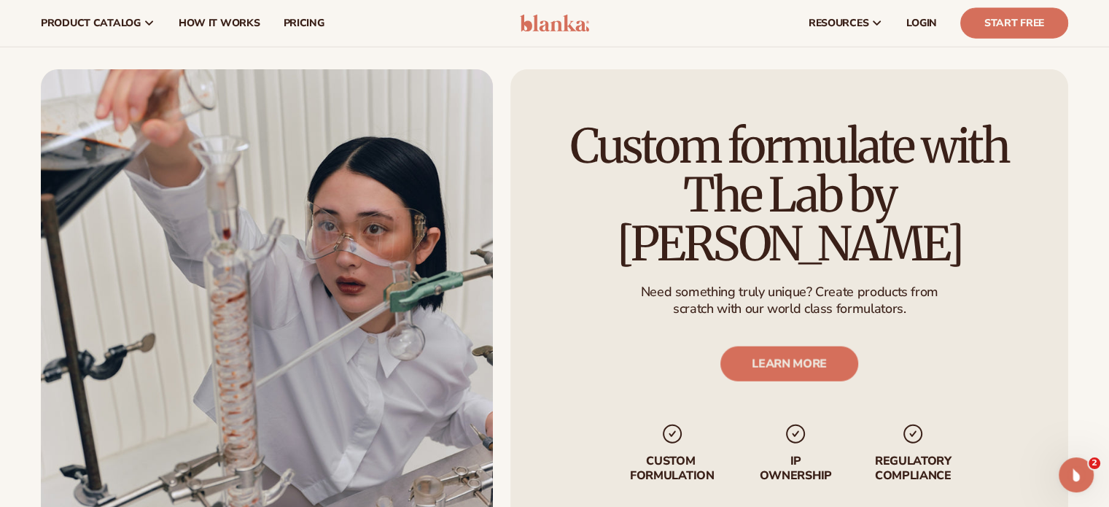
scroll to position [3441, 0]
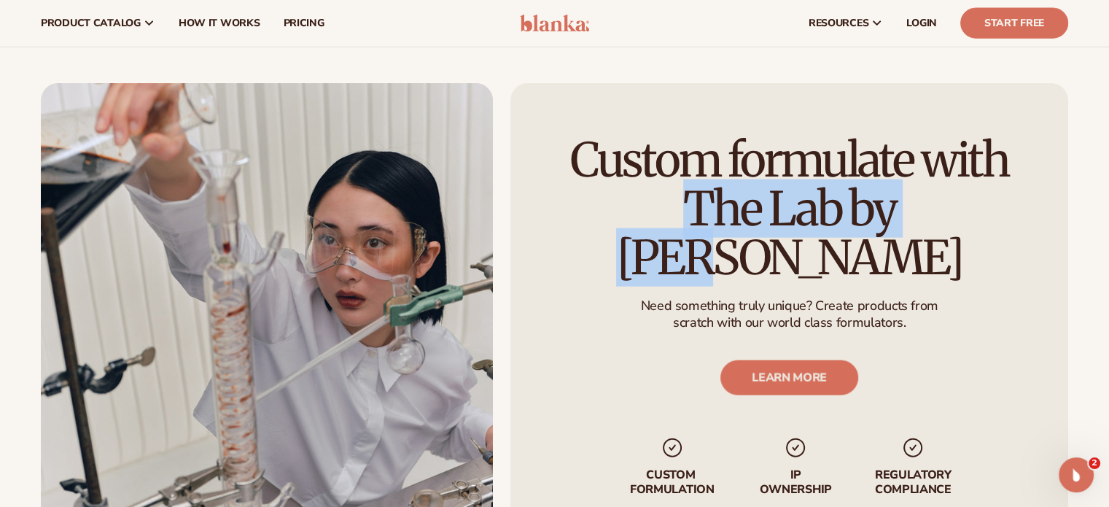
drag, startPoint x: 575, startPoint y: 187, endPoint x: 903, endPoint y: 201, distance: 329.1
click at [903, 201] on h2 "Custom formulate with The Lab by [PERSON_NAME]" at bounding box center [789, 209] width 476 height 147
copy h2 "Custom formulate"
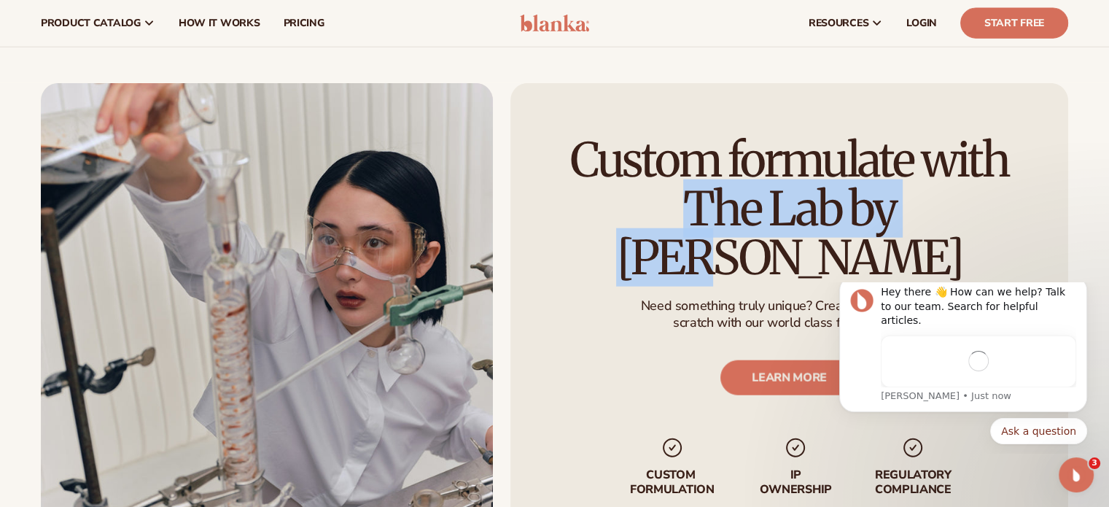
scroll to position [0, 0]
